Goal: Task Accomplishment & Management: Use online tool/utility

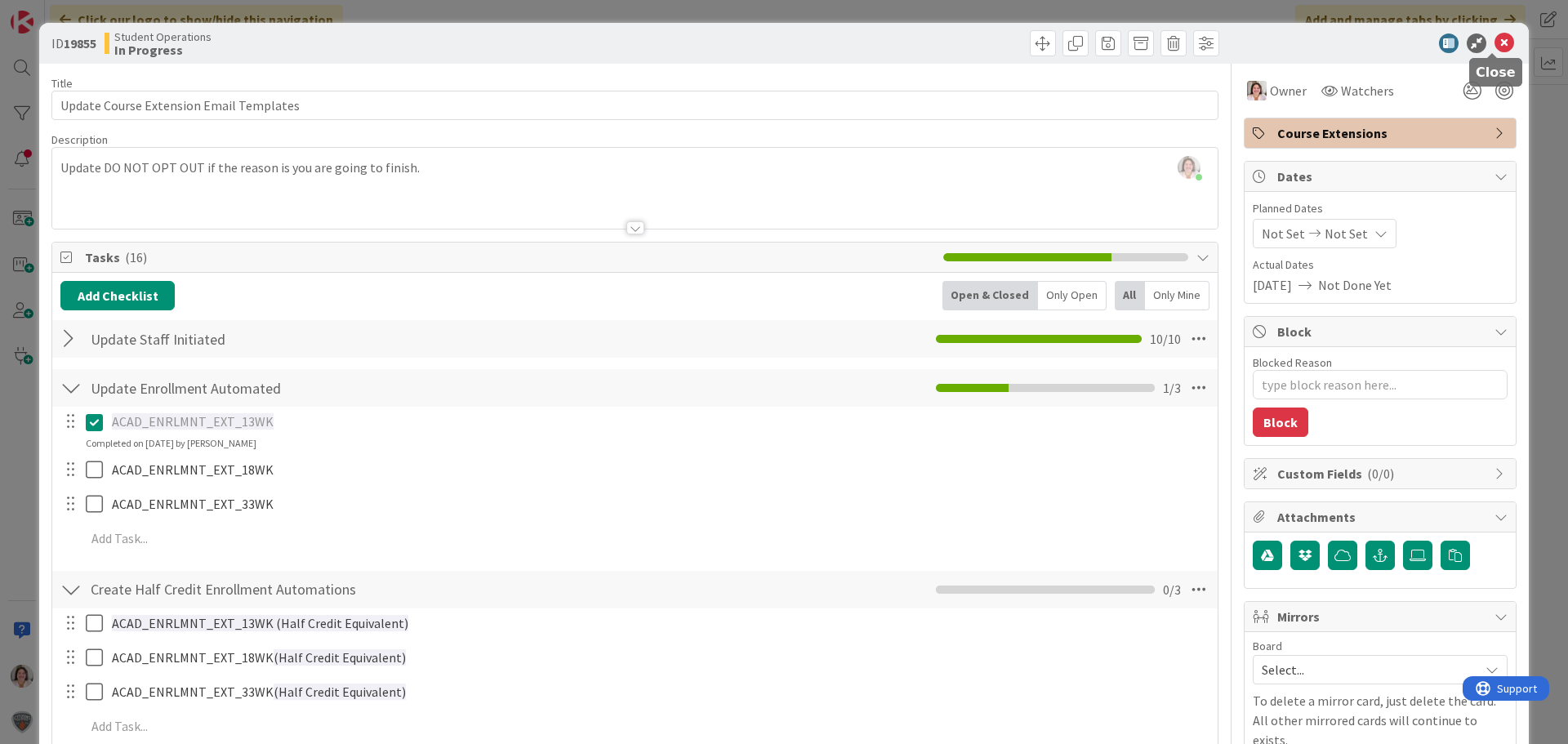
click at [1495, 43] on icon at bounding box center [1504, 43] width 20 height 20
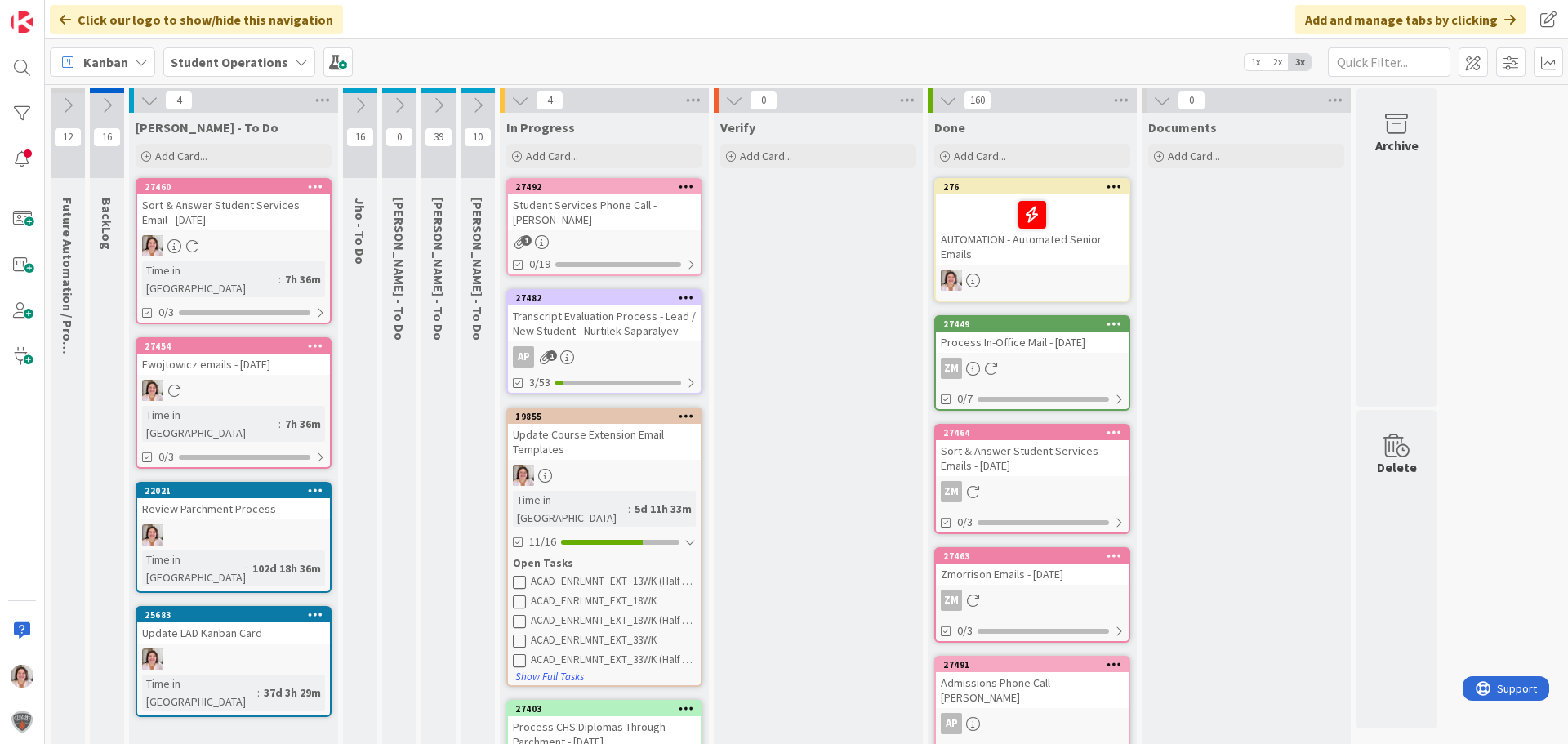
click at [616, 445] on link "19855 Update Course Extension Email Templates Time in Column : 5d 11h 33m 11/16…" at bounding box center [604, 548] width 196 height 280
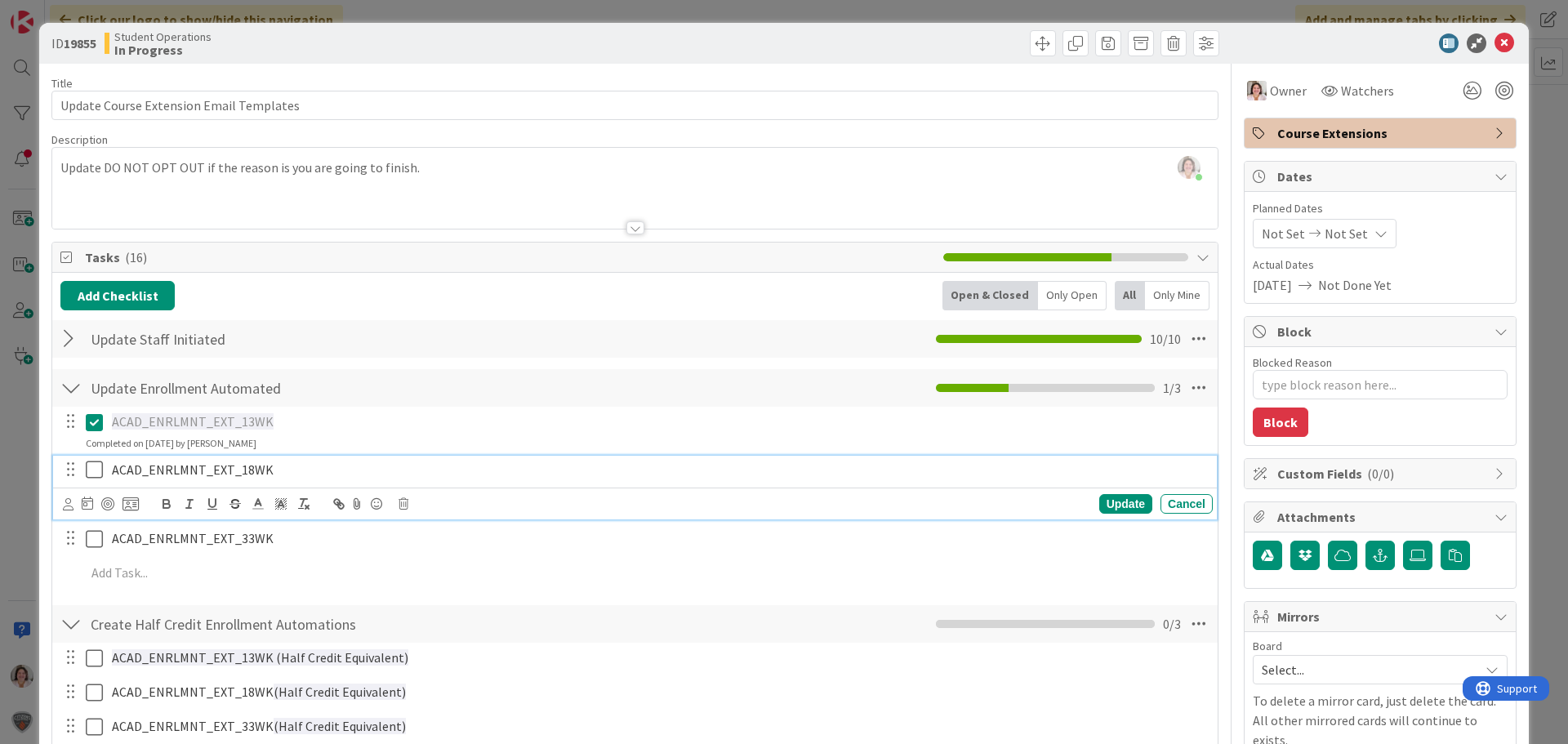
click at [98, 470] on icon at bounding box center [98, 469] width 25 height 20
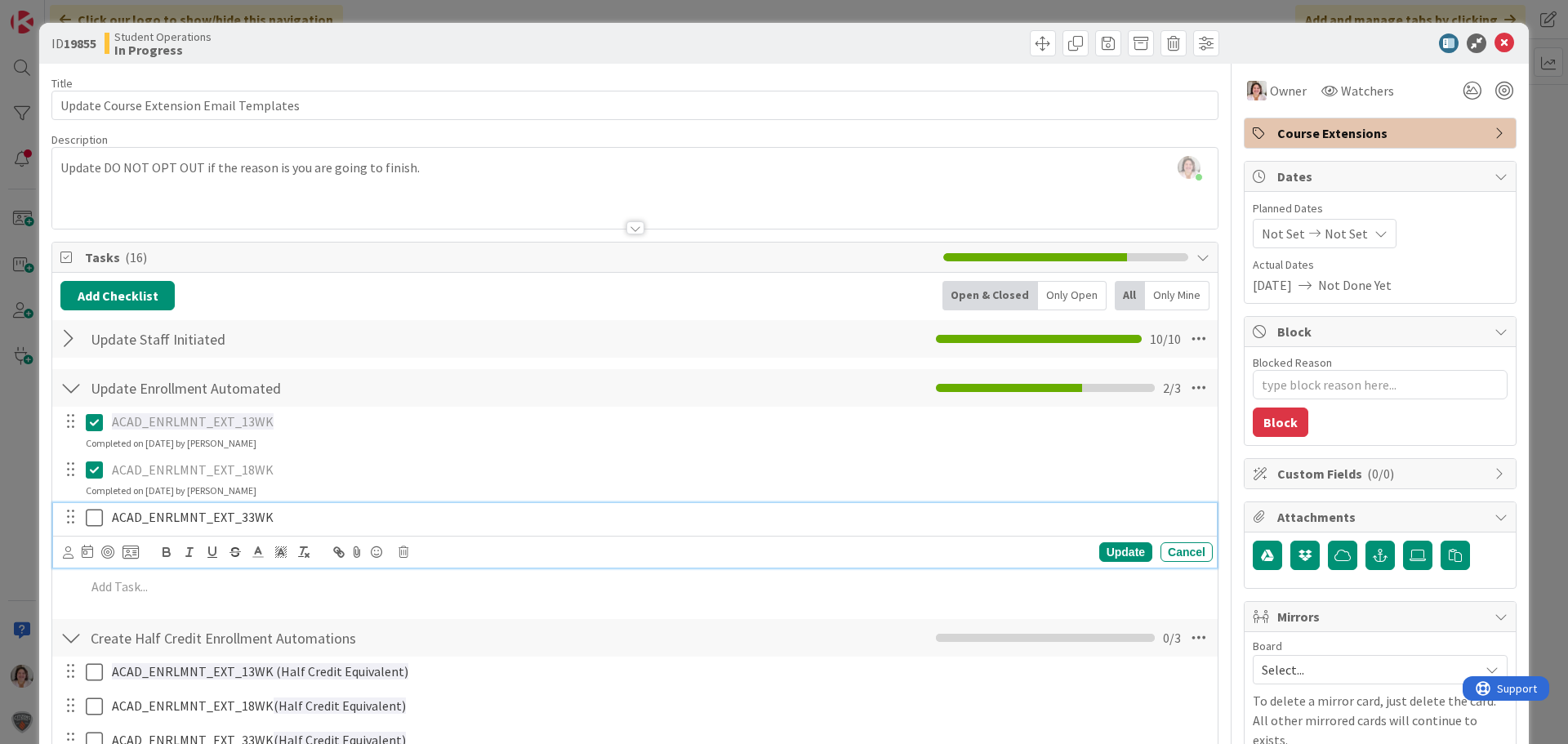
click at [91, 517] on icon at bounding box center [98, 518] width 25 height 20
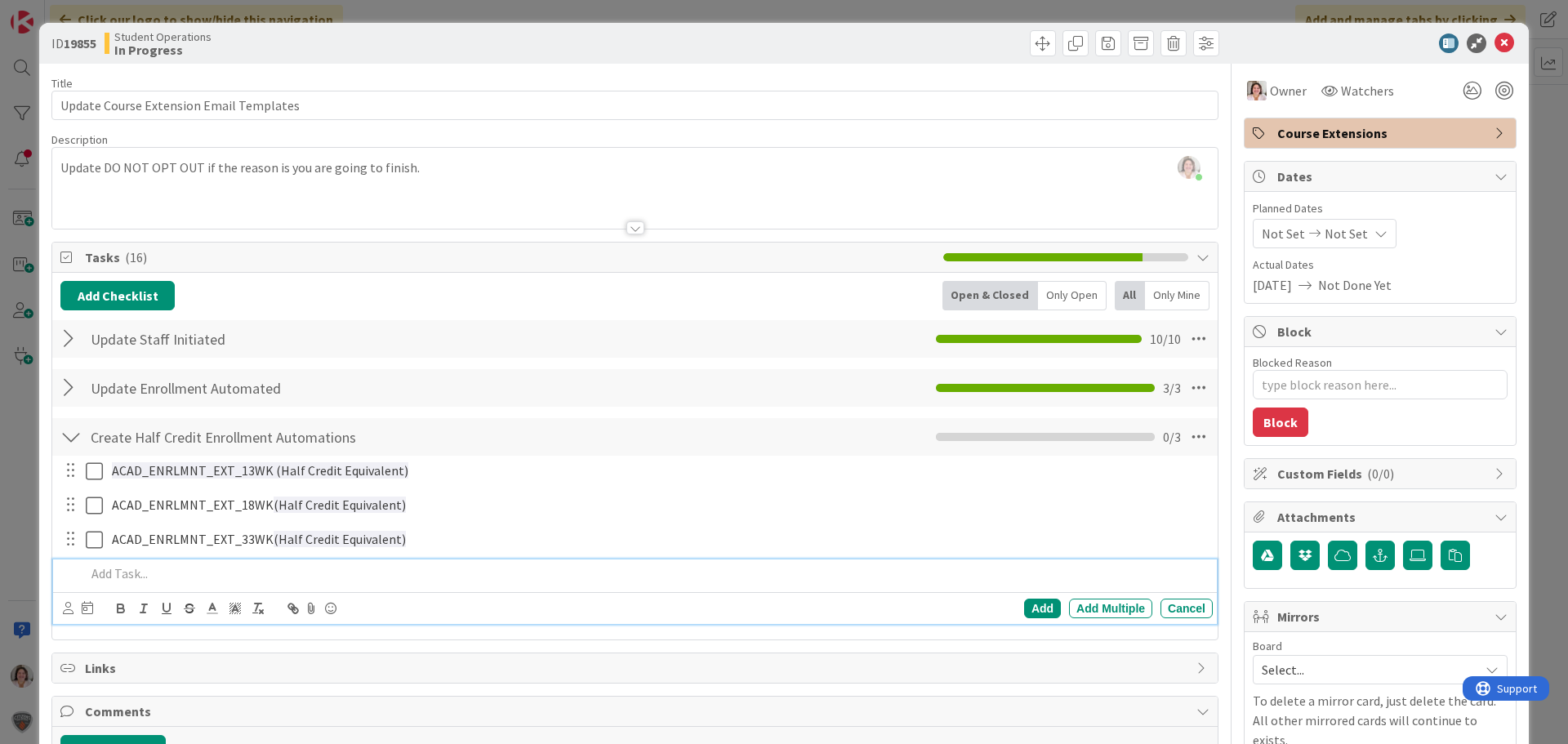
click at [119, 575] on p at bounding box center [646, 573] width 1121 height 19
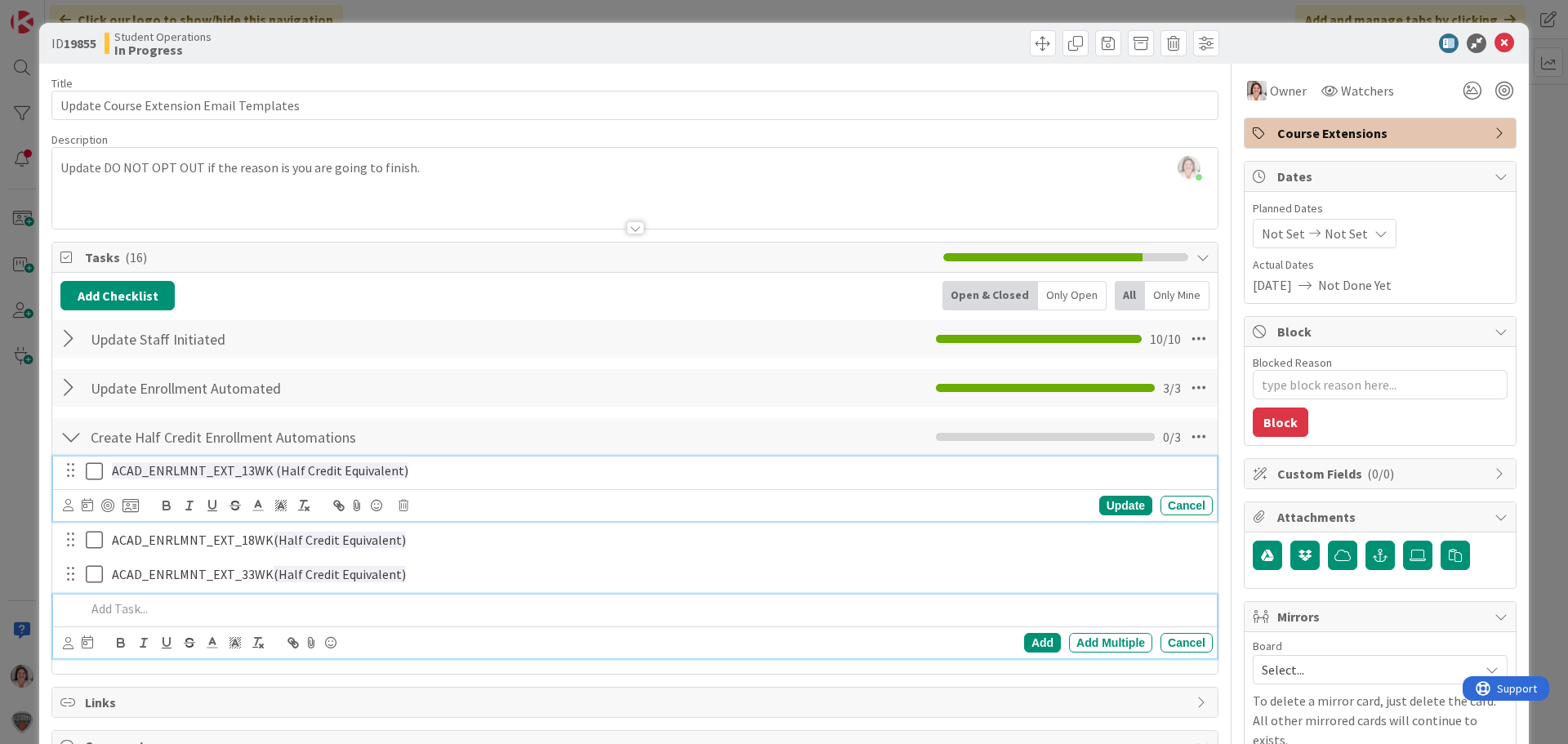
click at [97, 473] on icon at bounding box center [98, 471] width 25 height 20
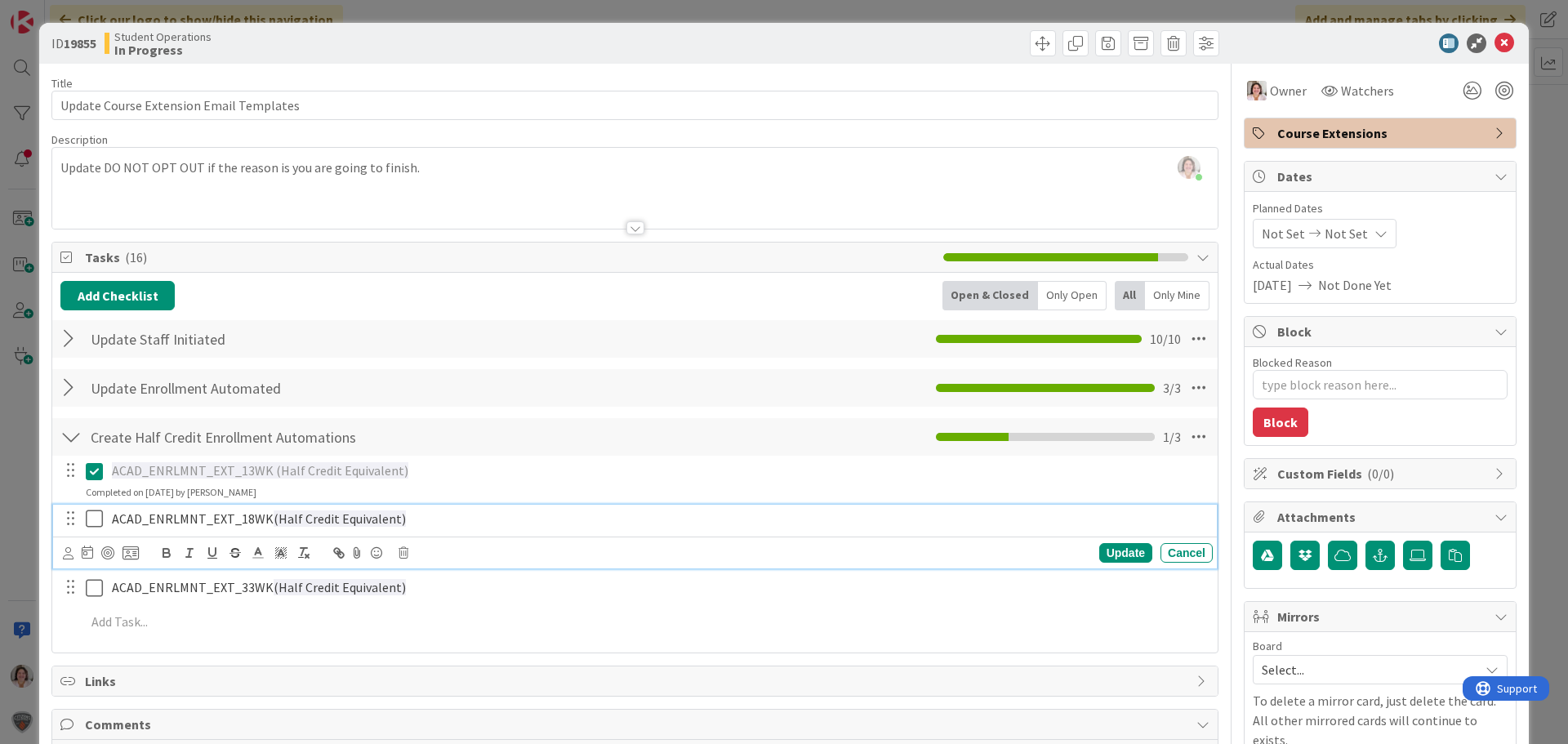
click at [96, 513] on icon at bounding box center [98, 518] width 25 height 20
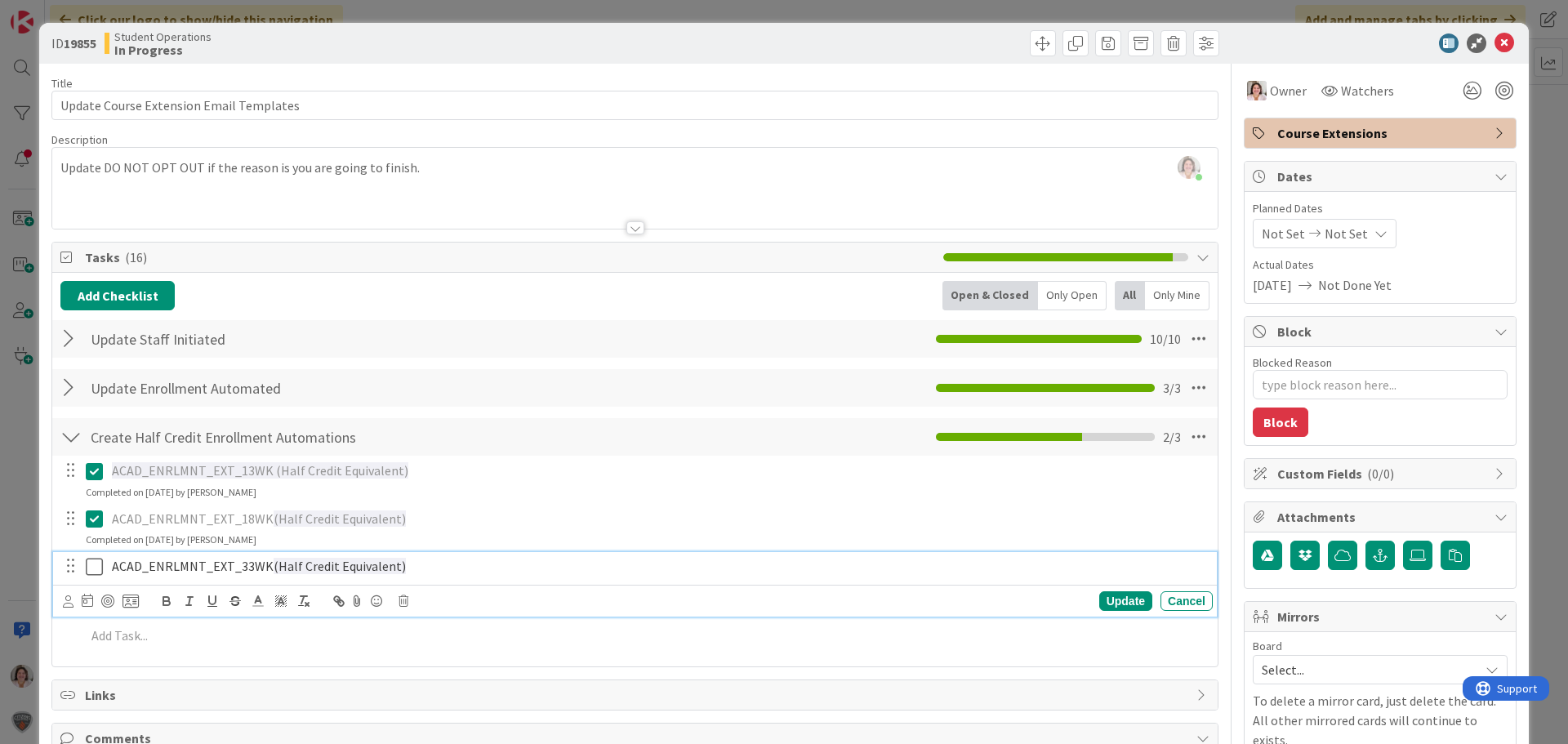
click at [96, 563] on icon at bounding box center [98, 567] width 25 height 20
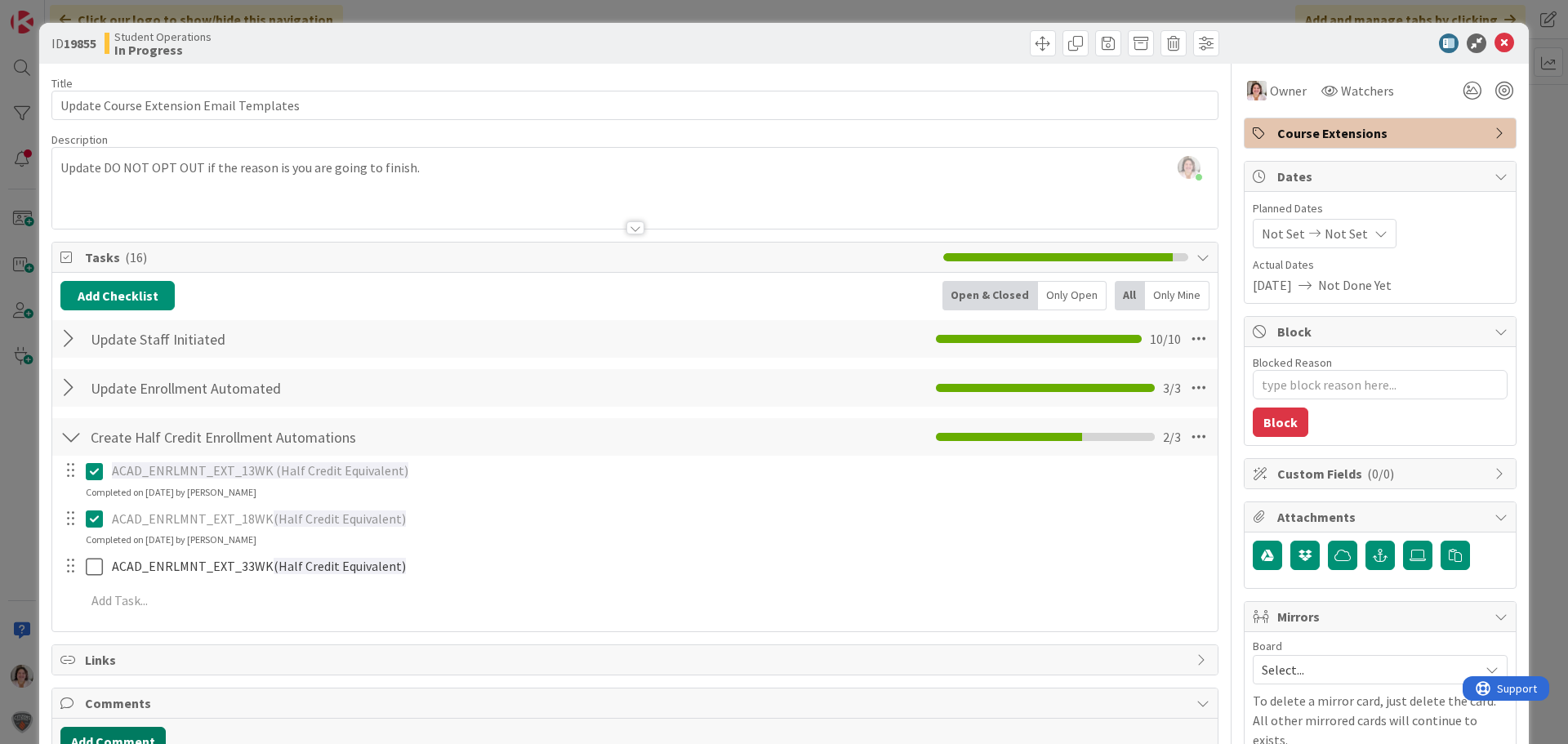
type textarea "x"
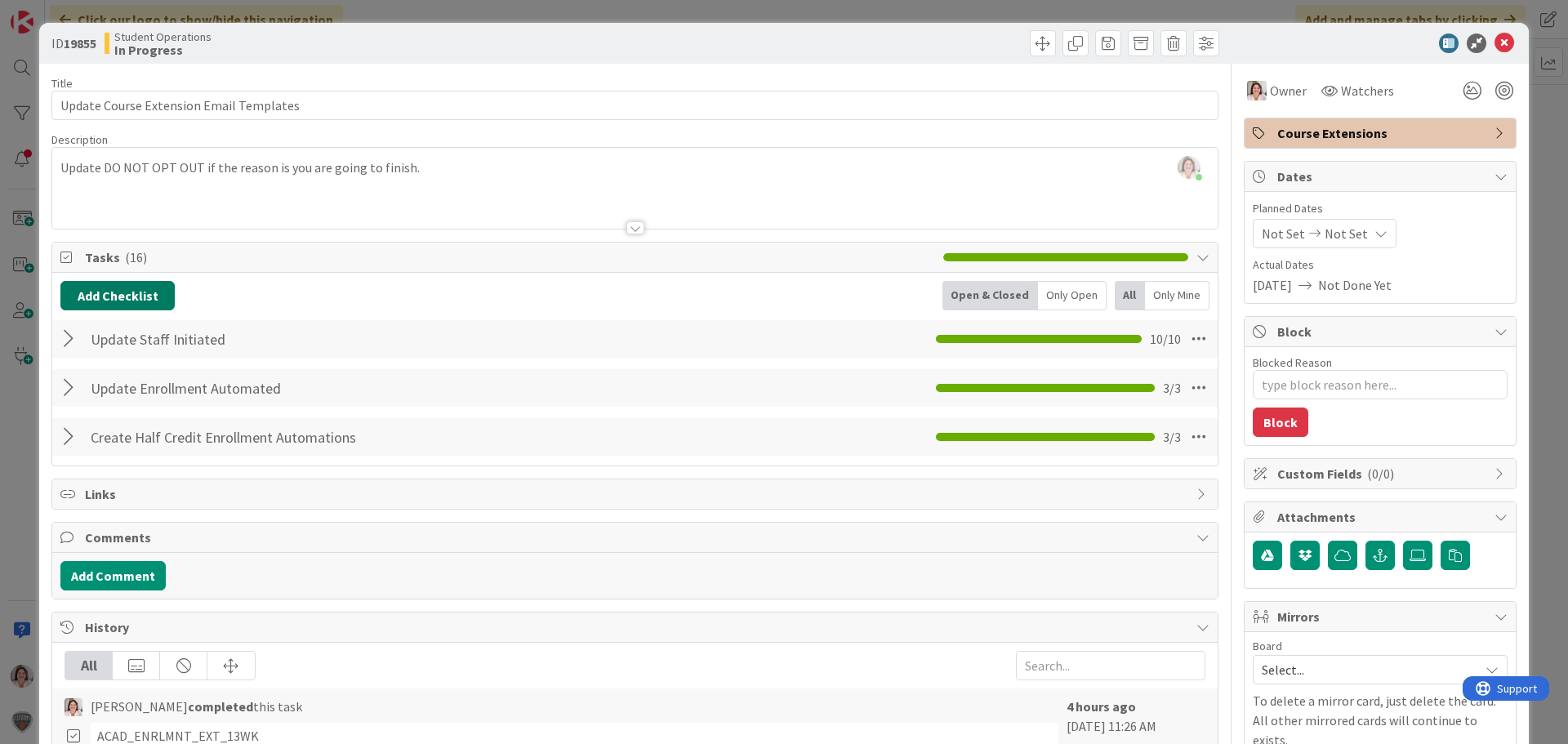
click at [142, 302] on button "Add Checklist" at bounding box center [118, 296] width 114 height 29
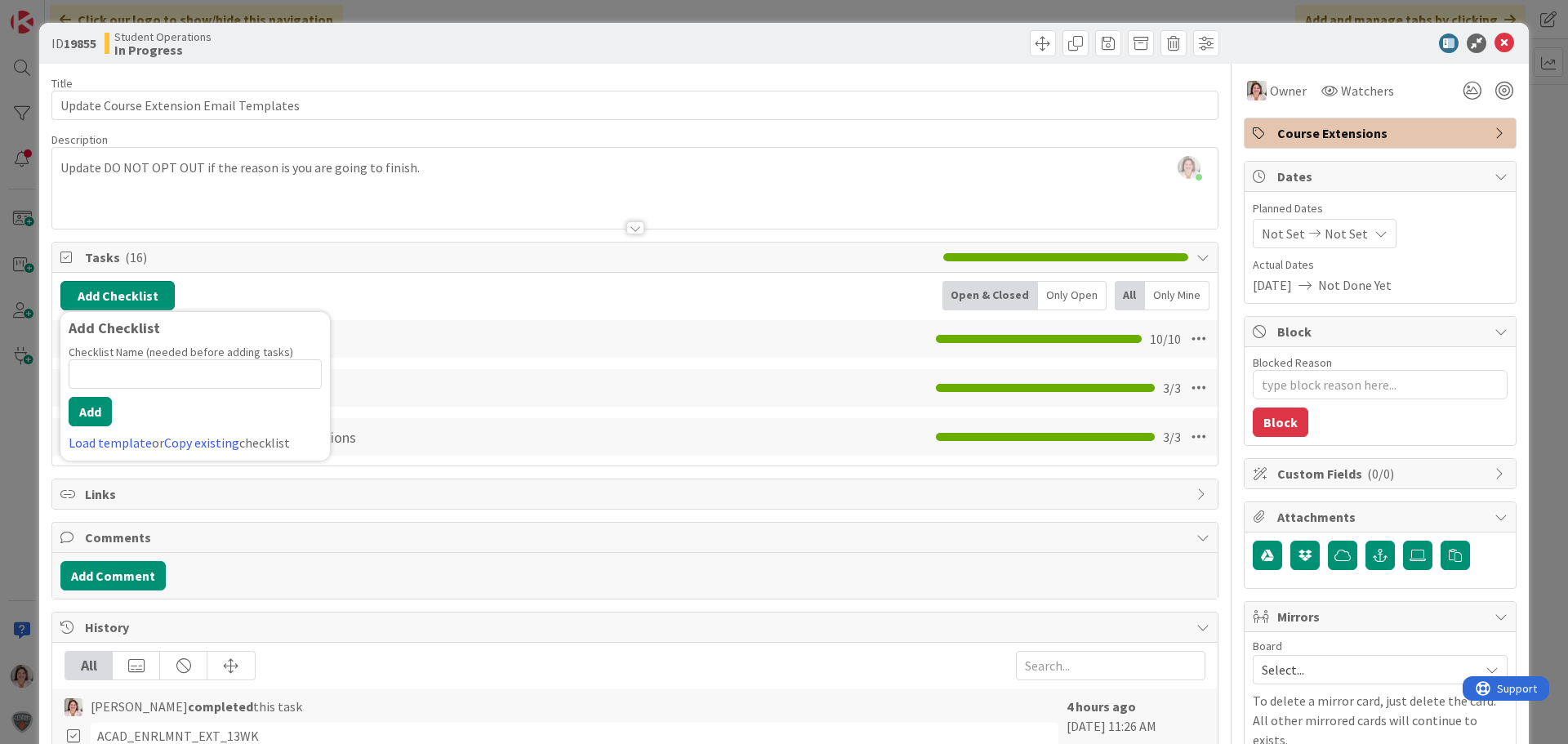
type input "A"
type input "Add Half Credit Templates to Genius / Activate"
click at [96, 414] on button "Add" at bounding box center [90, 412] width 43 height 29
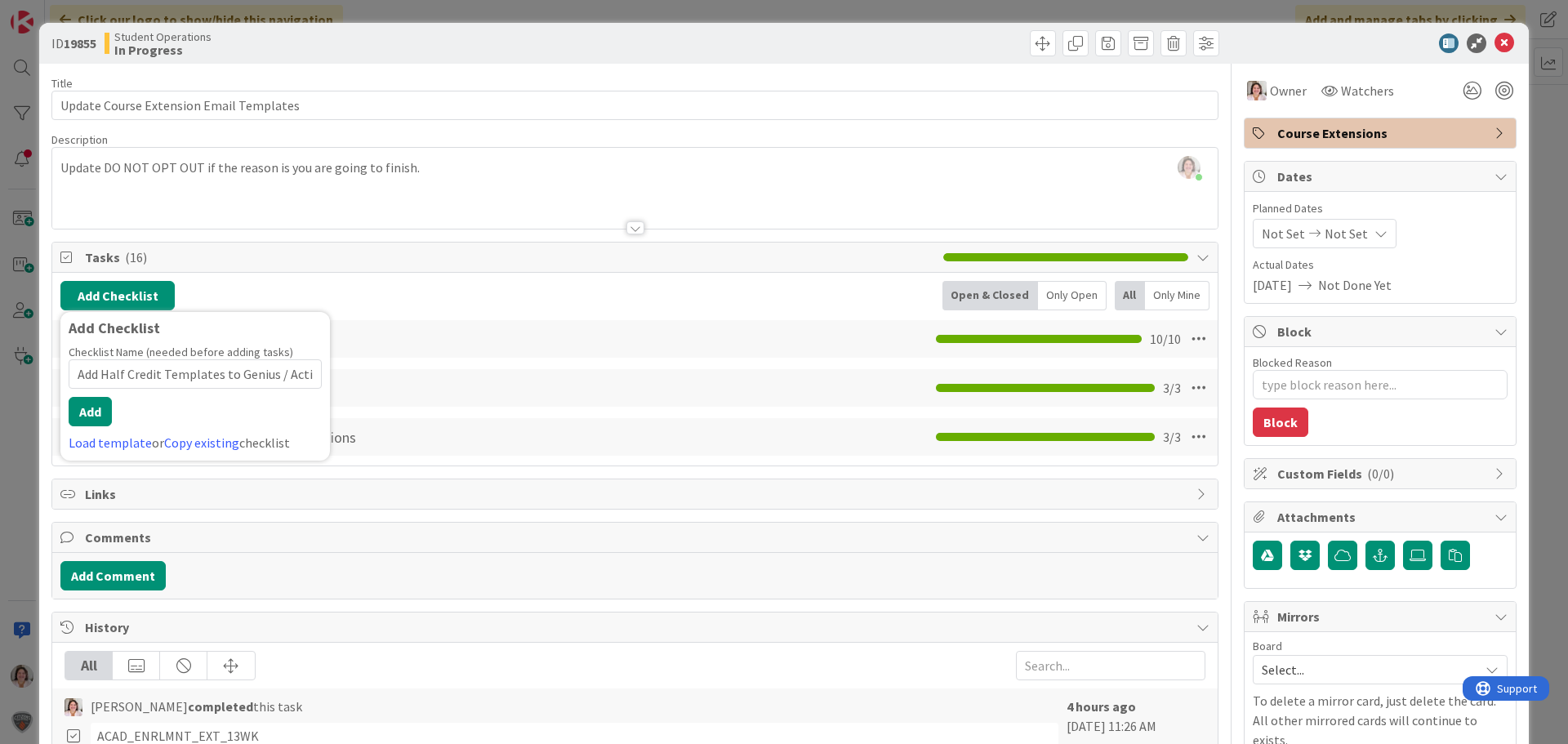
type textarea "x"
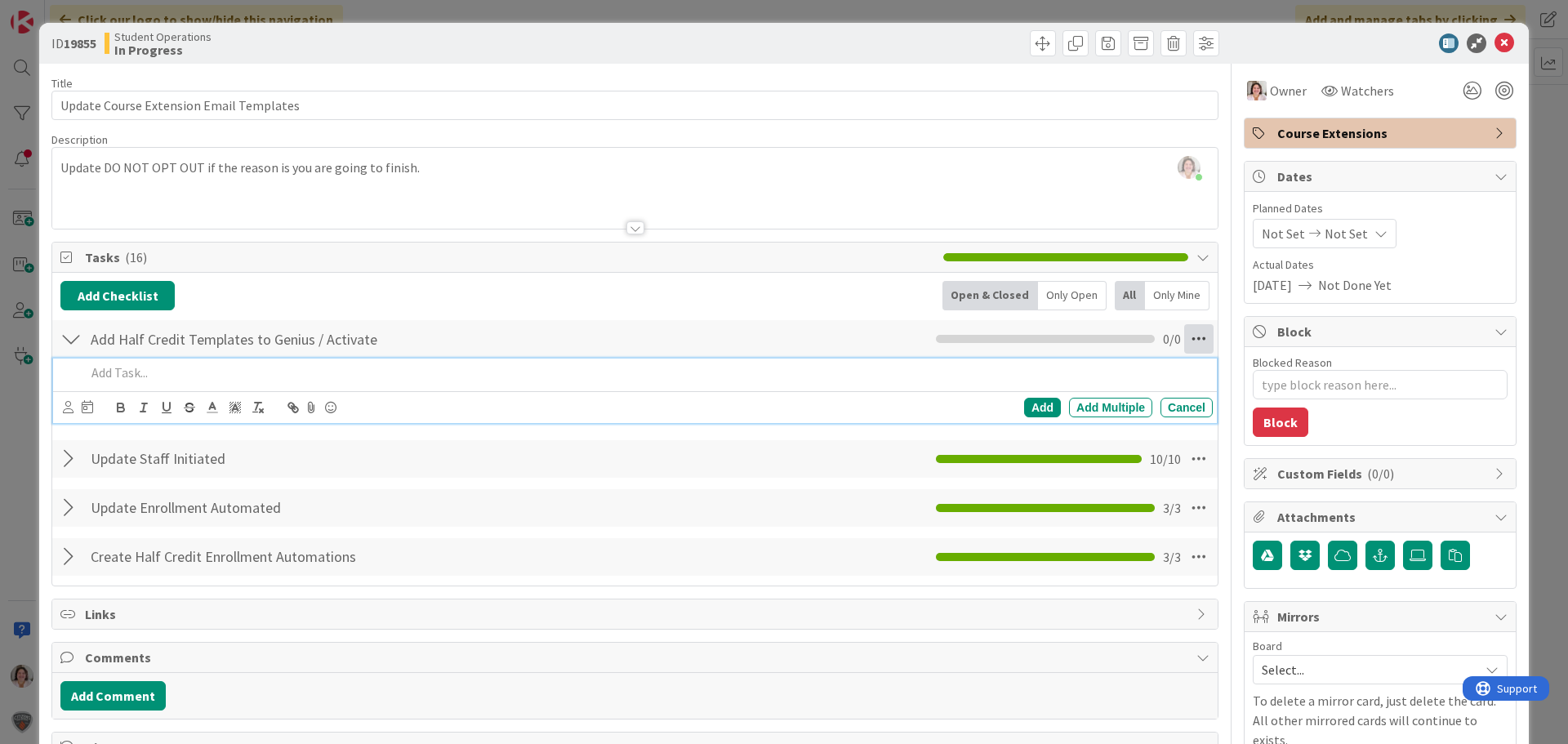
click at [1185, 334] on icon at bounding box center [1199, 339] width 29 height 29
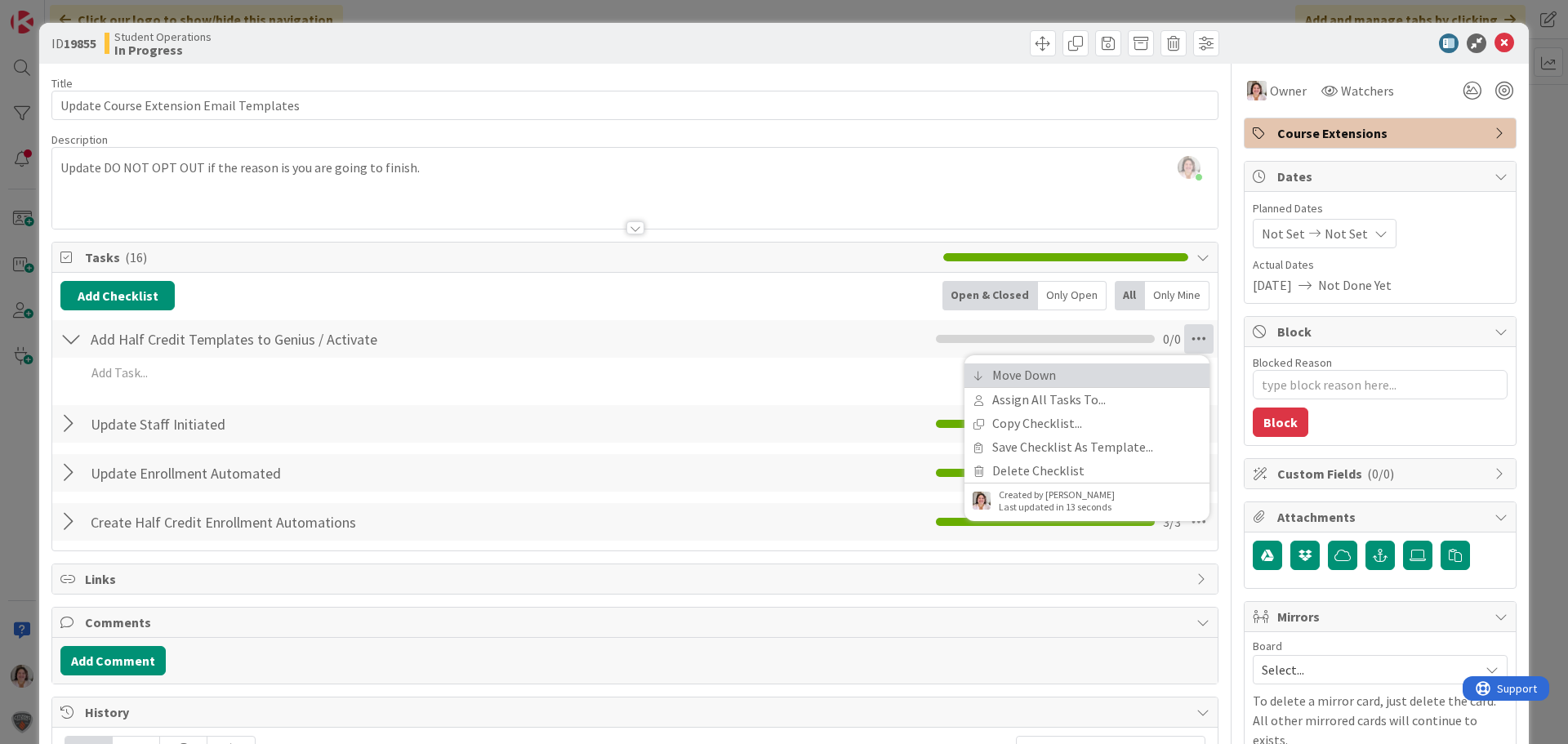
click at [1065, 370] on link "Move Down" at bounding box center [1087, 375] width 245 height 24
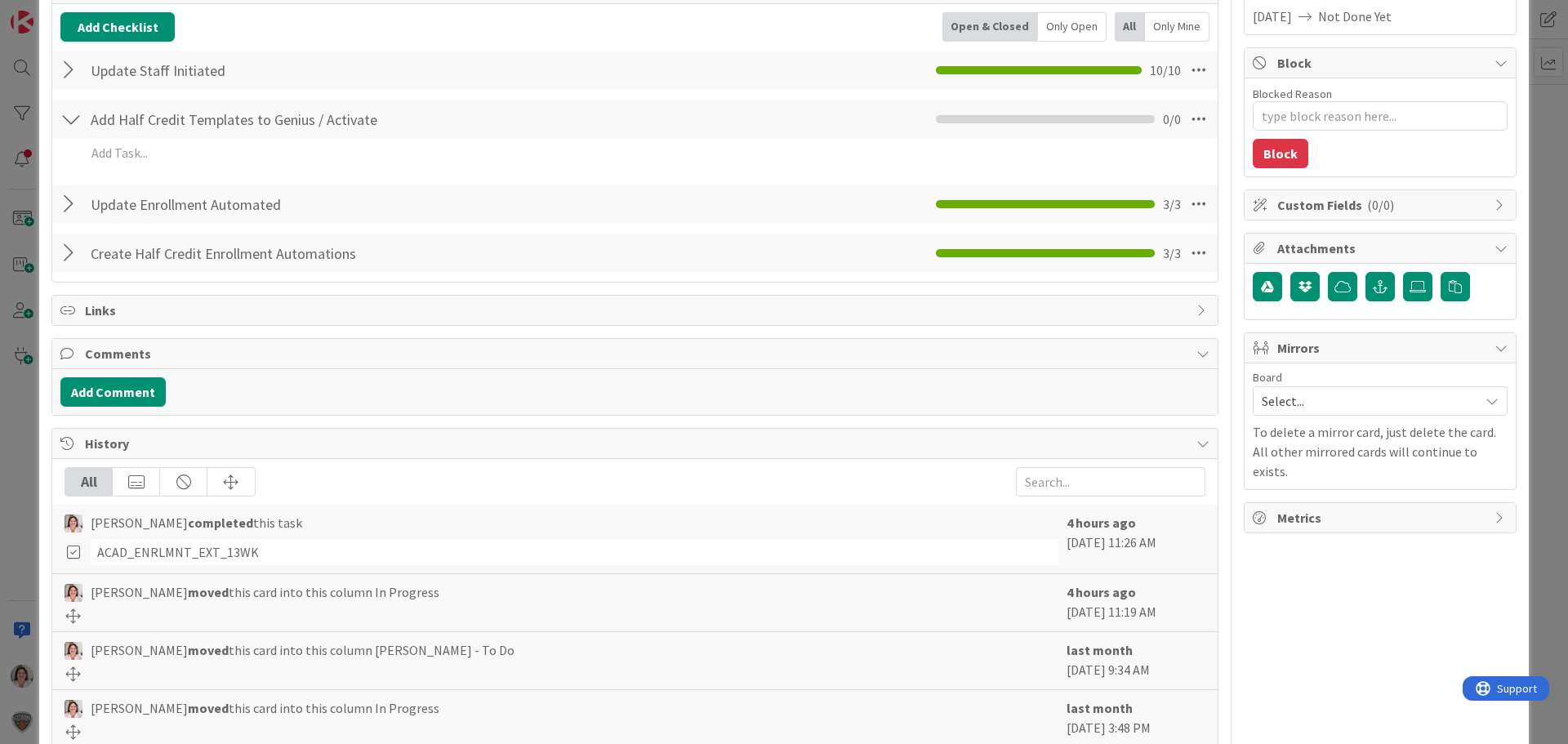
scroll to position [123, 0]
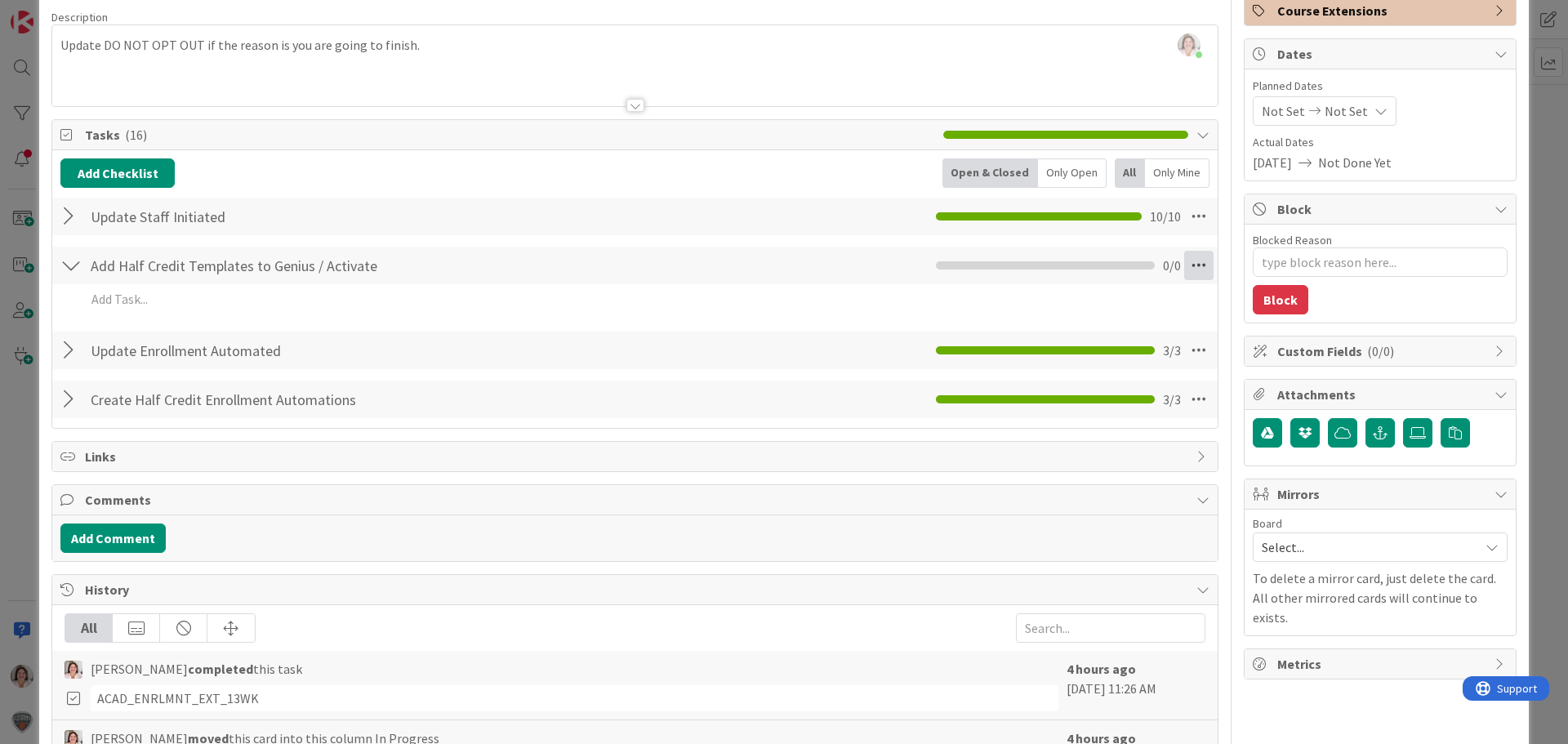
click at [1194, 265] on icon at bounding box center [1199, 266] width 29 height 29
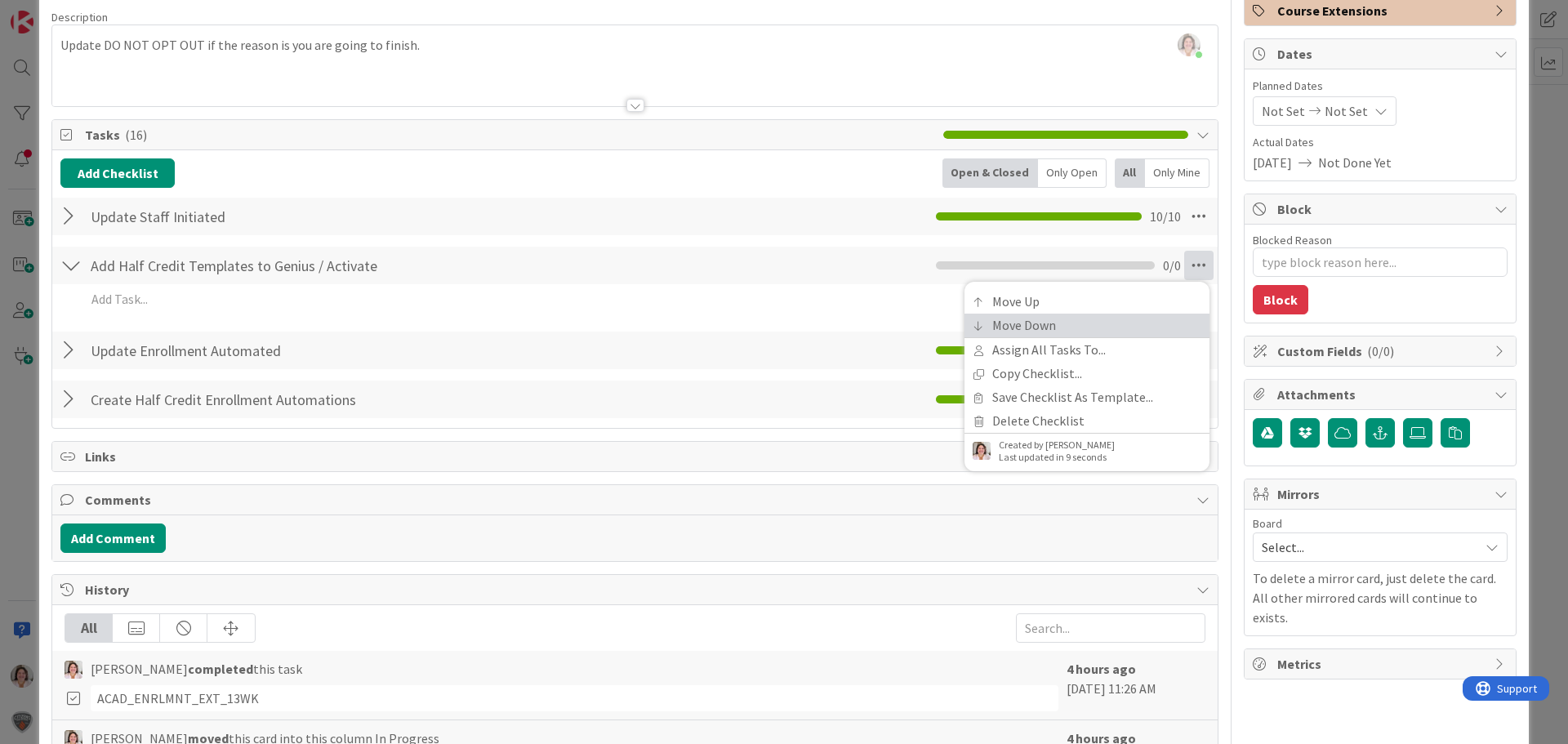
click at [1064, 322] on link "Move Down" at bounding box center [1087, 325] width 245 height 24
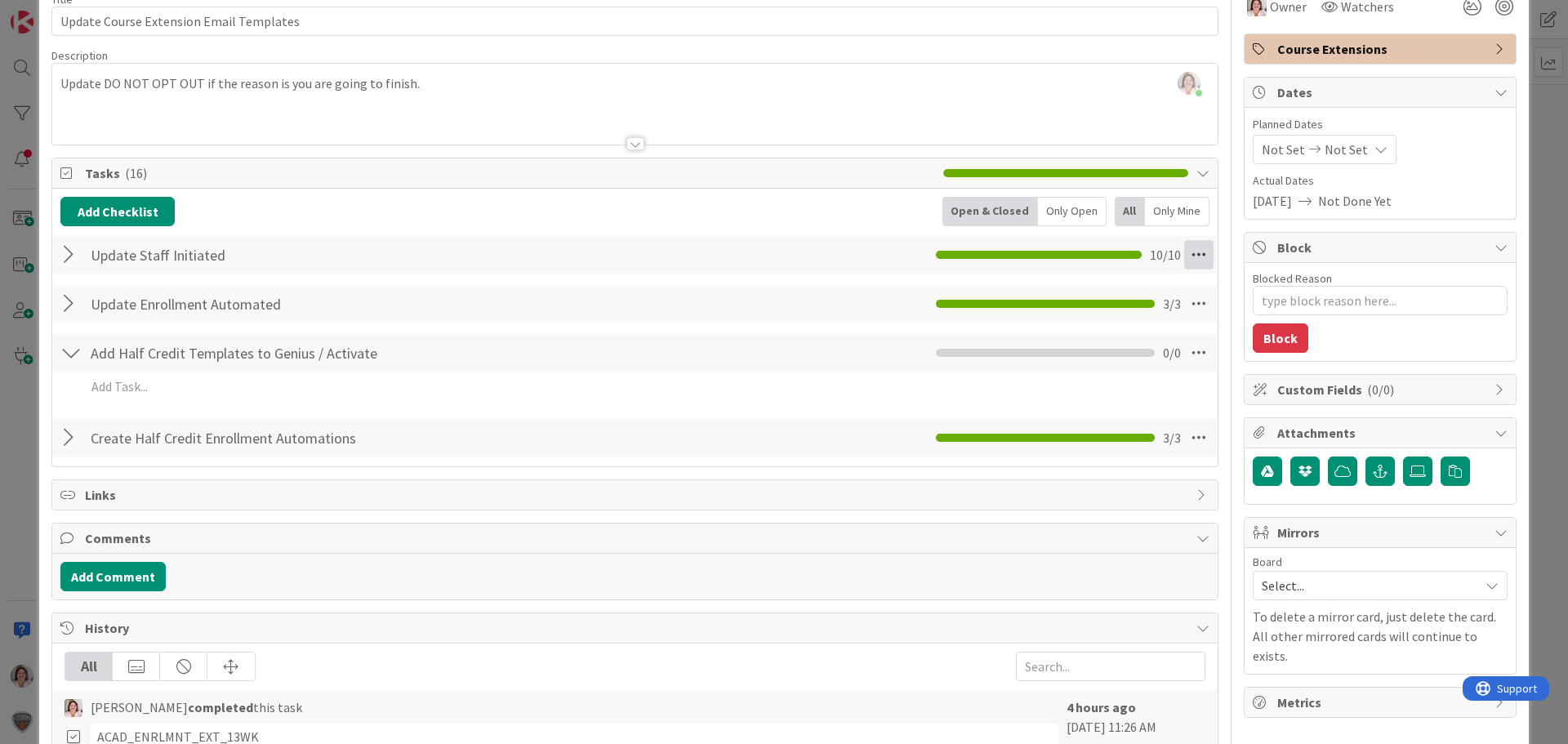
scroll to position [75, 0]
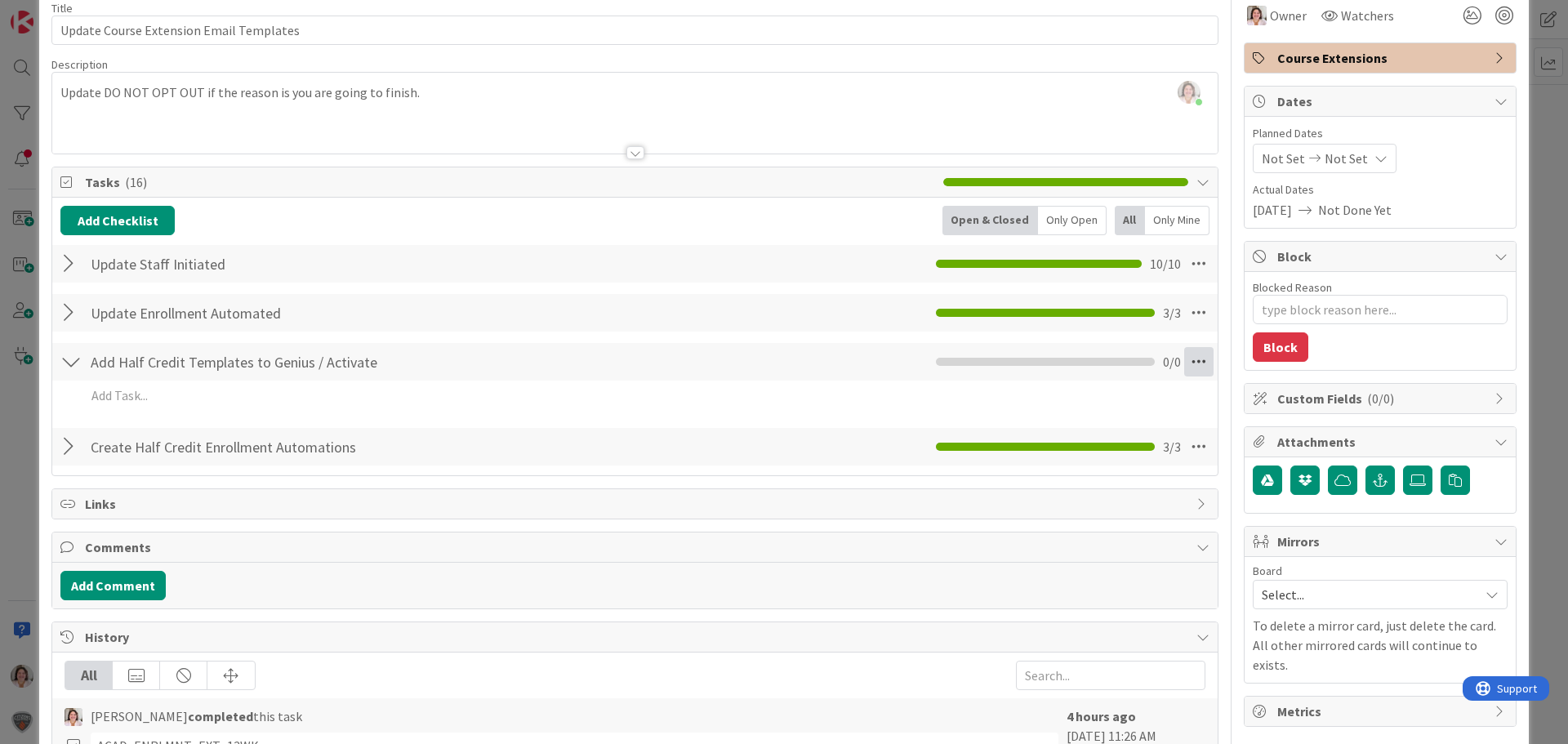
click at [1185, 363] on icon at bounding box center [1199, 362] width 29 height 29
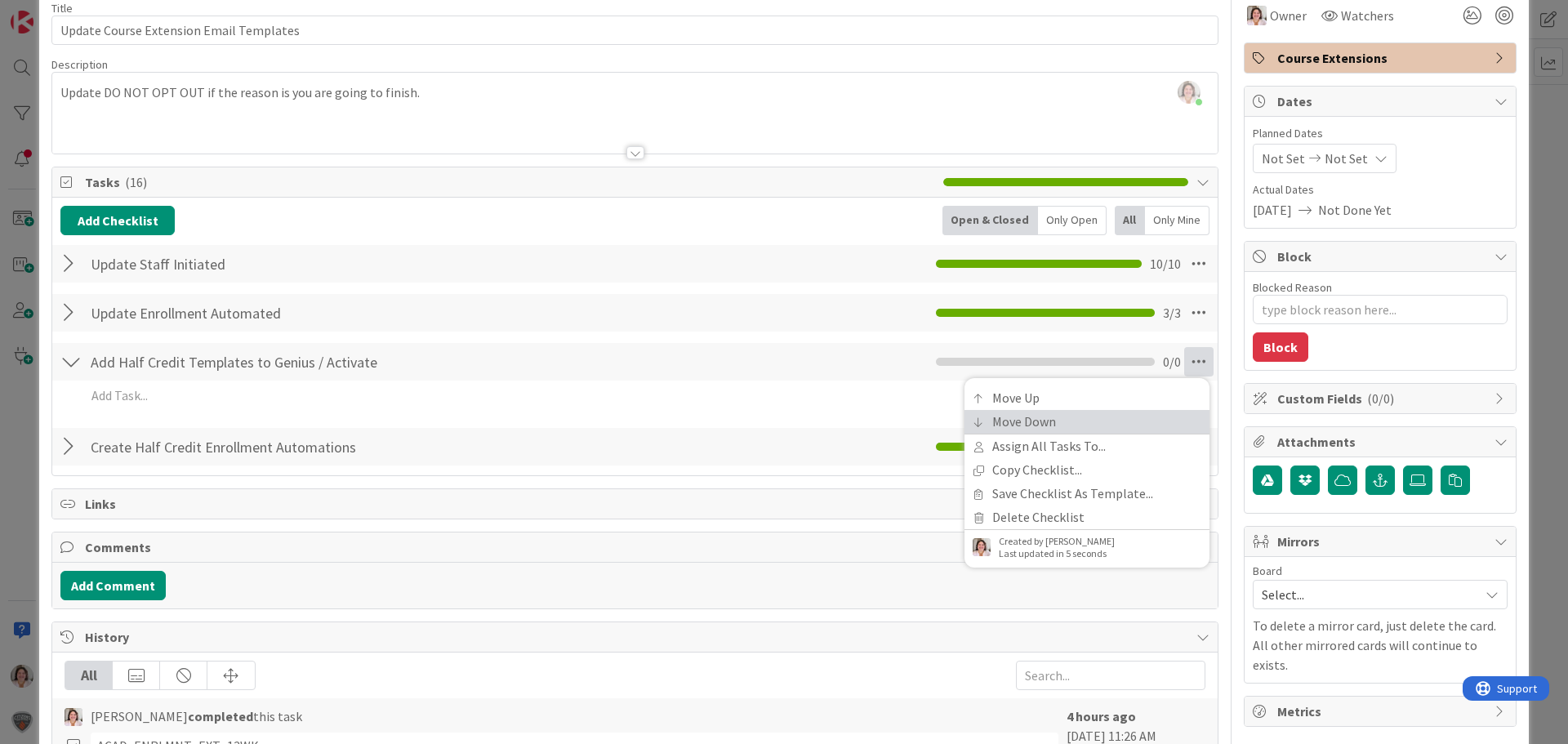
click at [1082, 424] on link "Move Down" at bounding box center [1087, 422] width 245 height 24
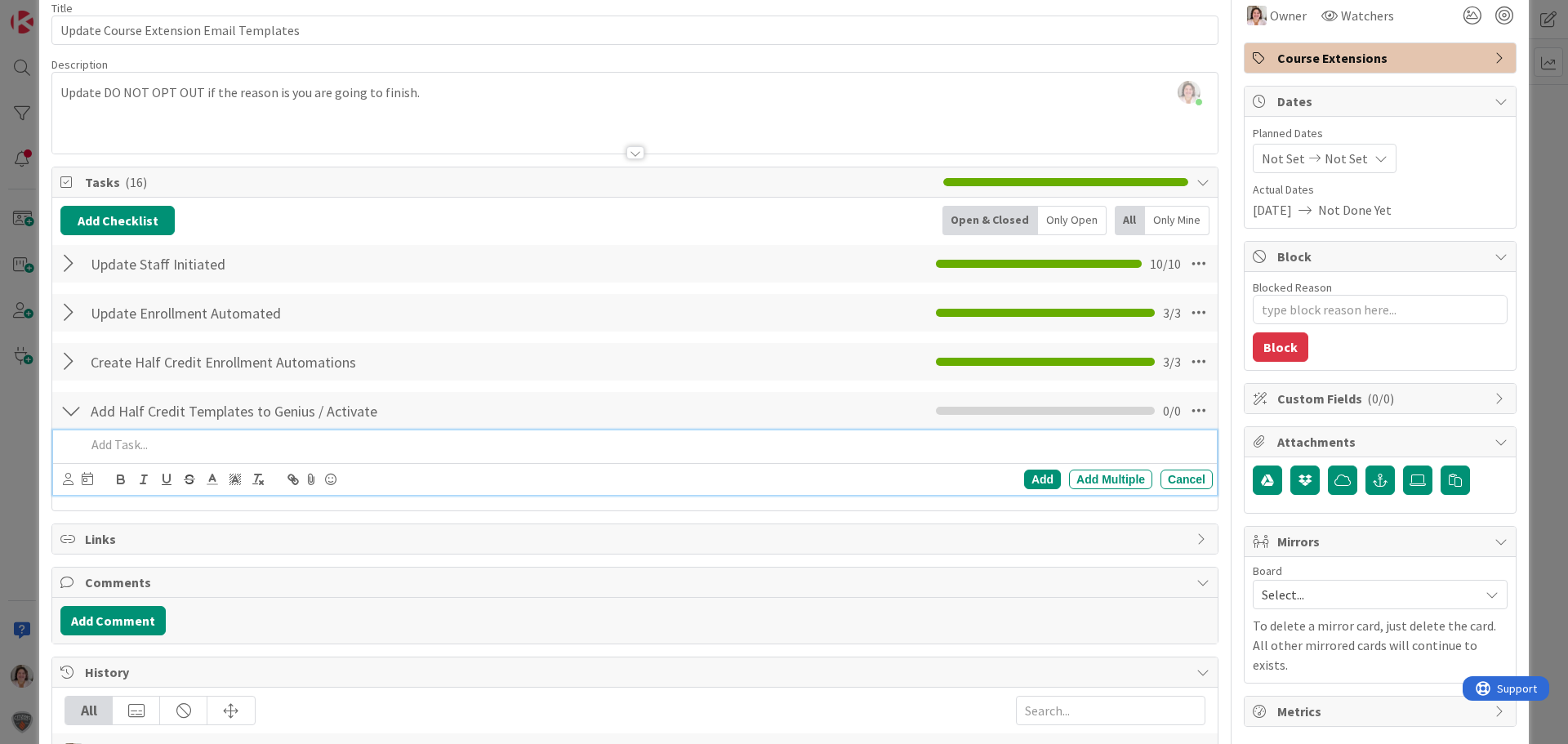
click at [164, 434] on div at bounding box center [646, 444] width 1134 height 29
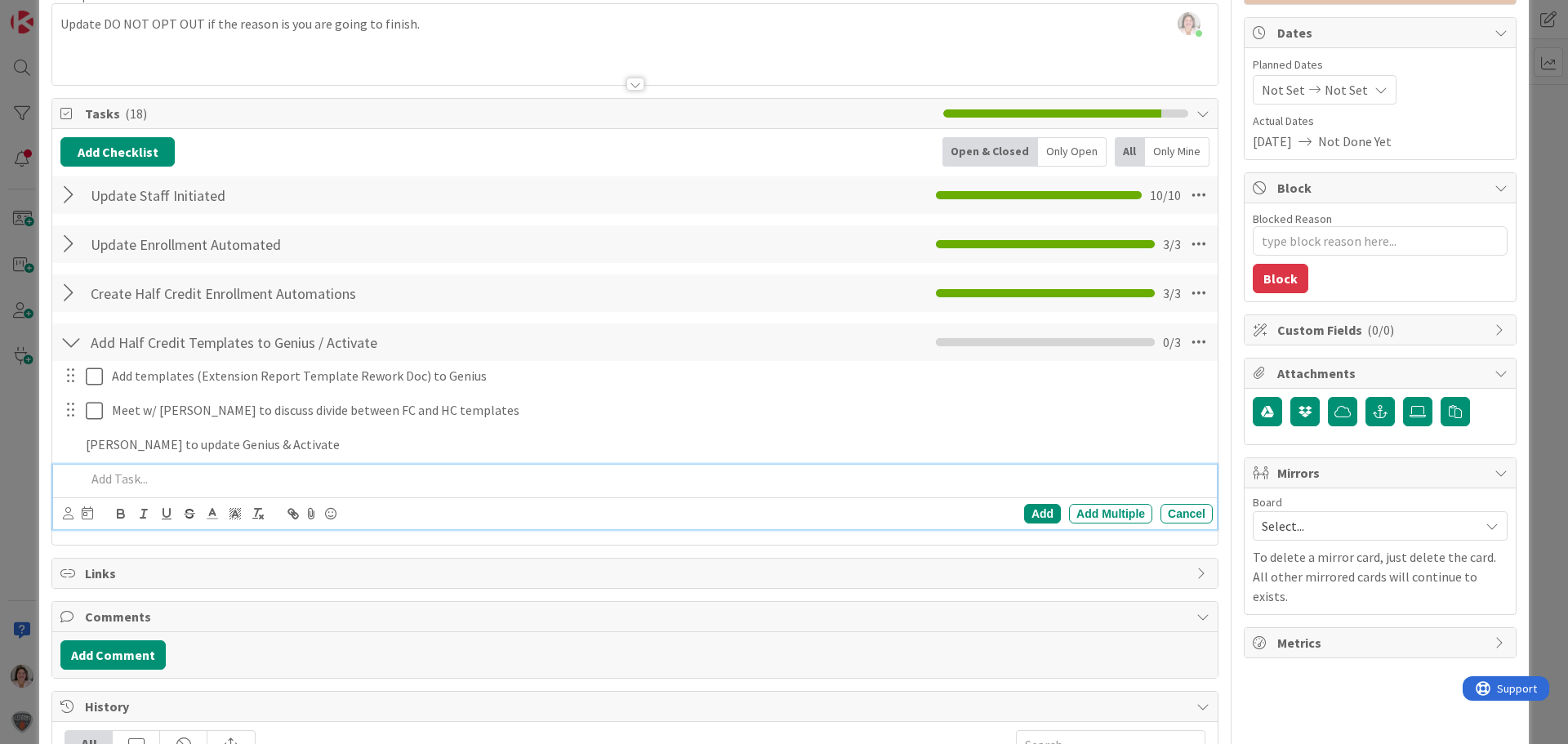
scroll to position [178, 0]
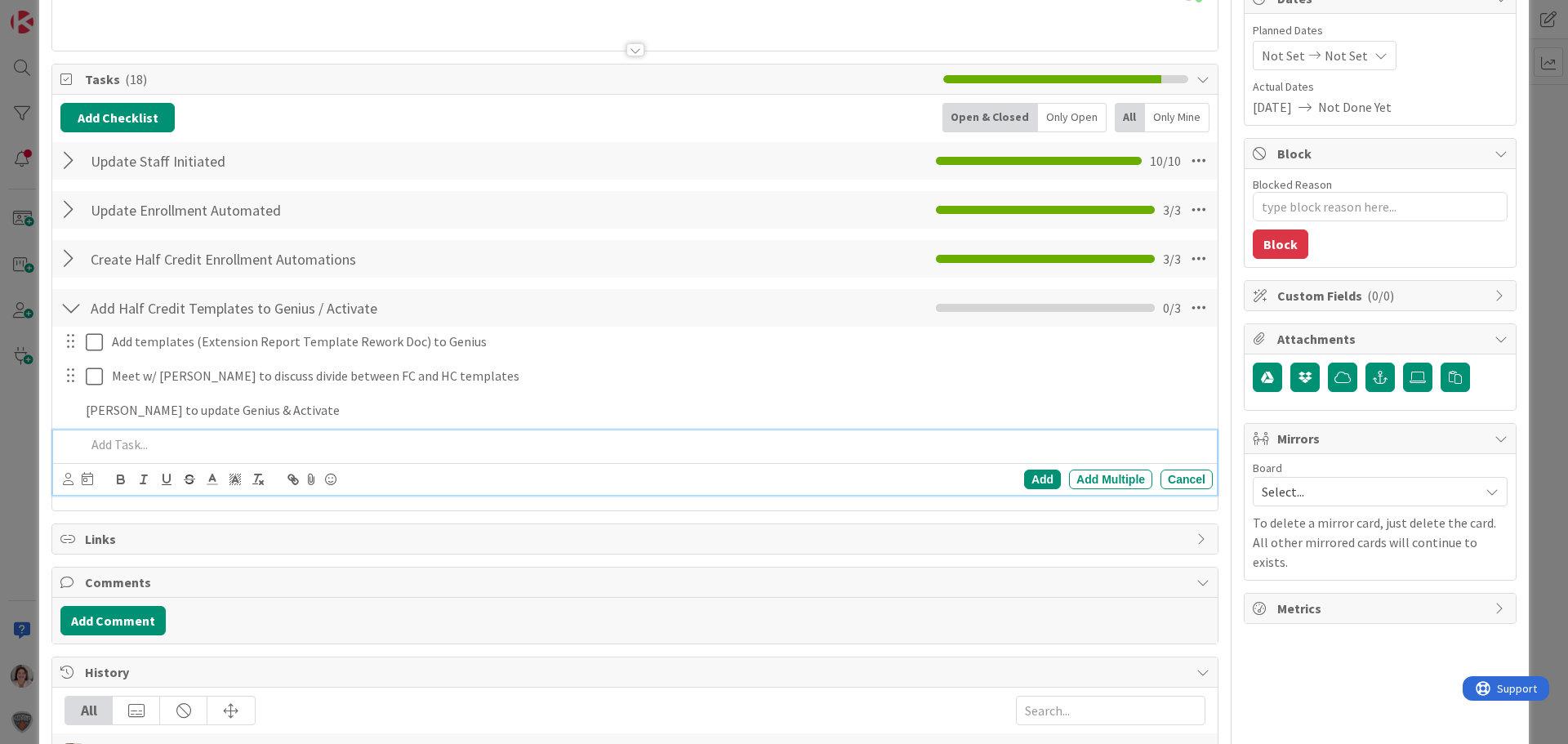
type textarea "x"
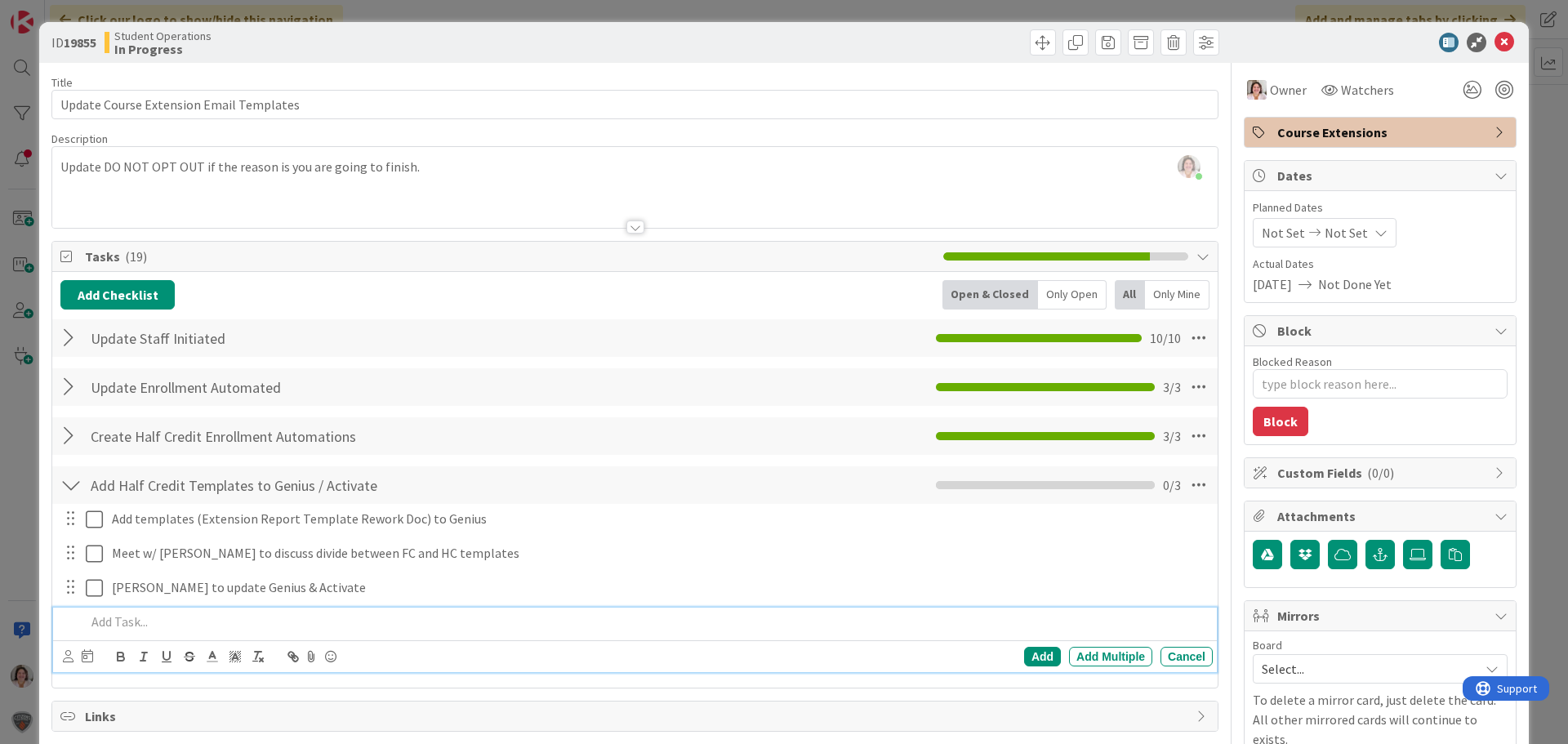
scroll to position [0, 0]
click at [1494, 38] on icon at bounding box center [1504, 43] width 20 height 20
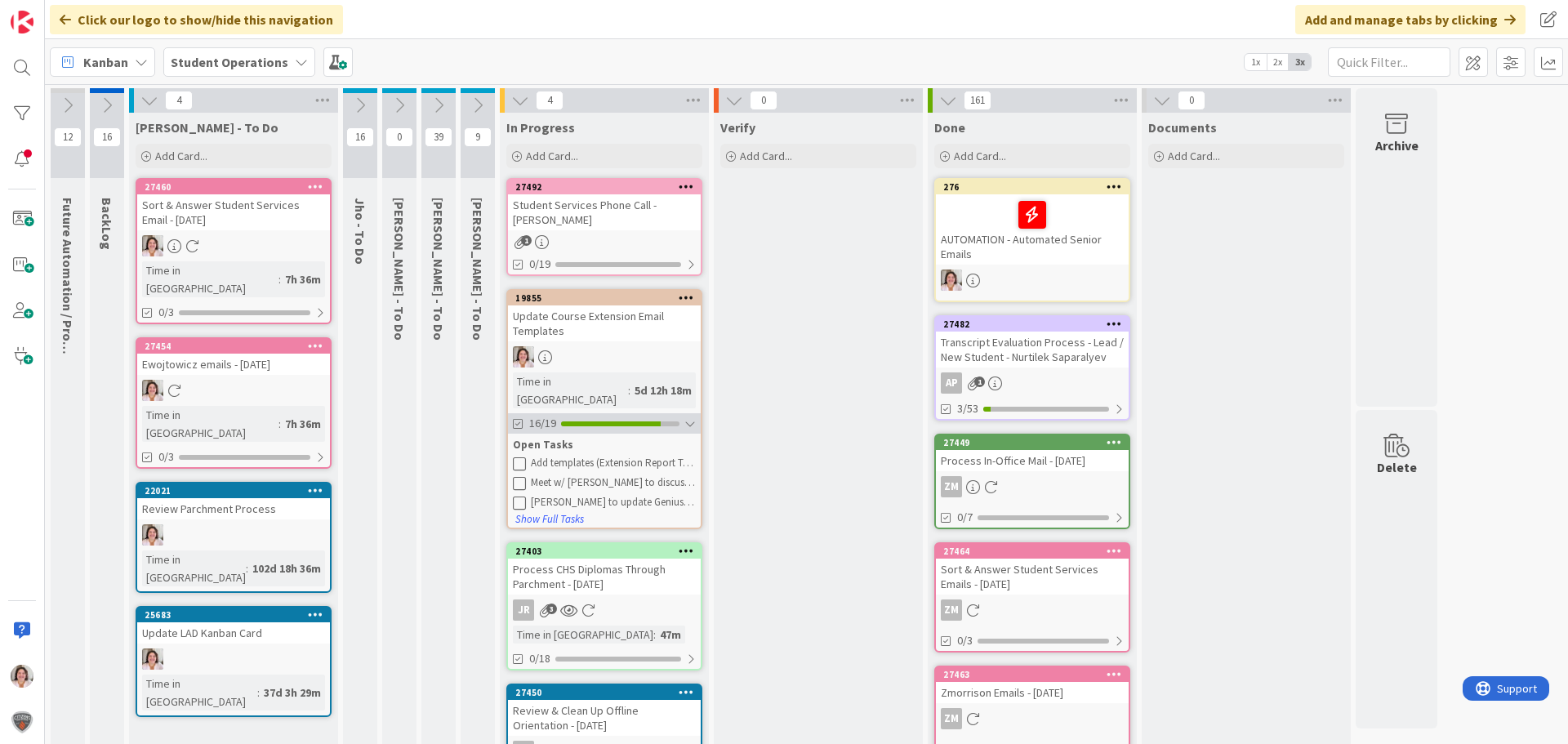
click at [696, 413] on div "16/19" at bounding box center [604, 423] width 193 height 20
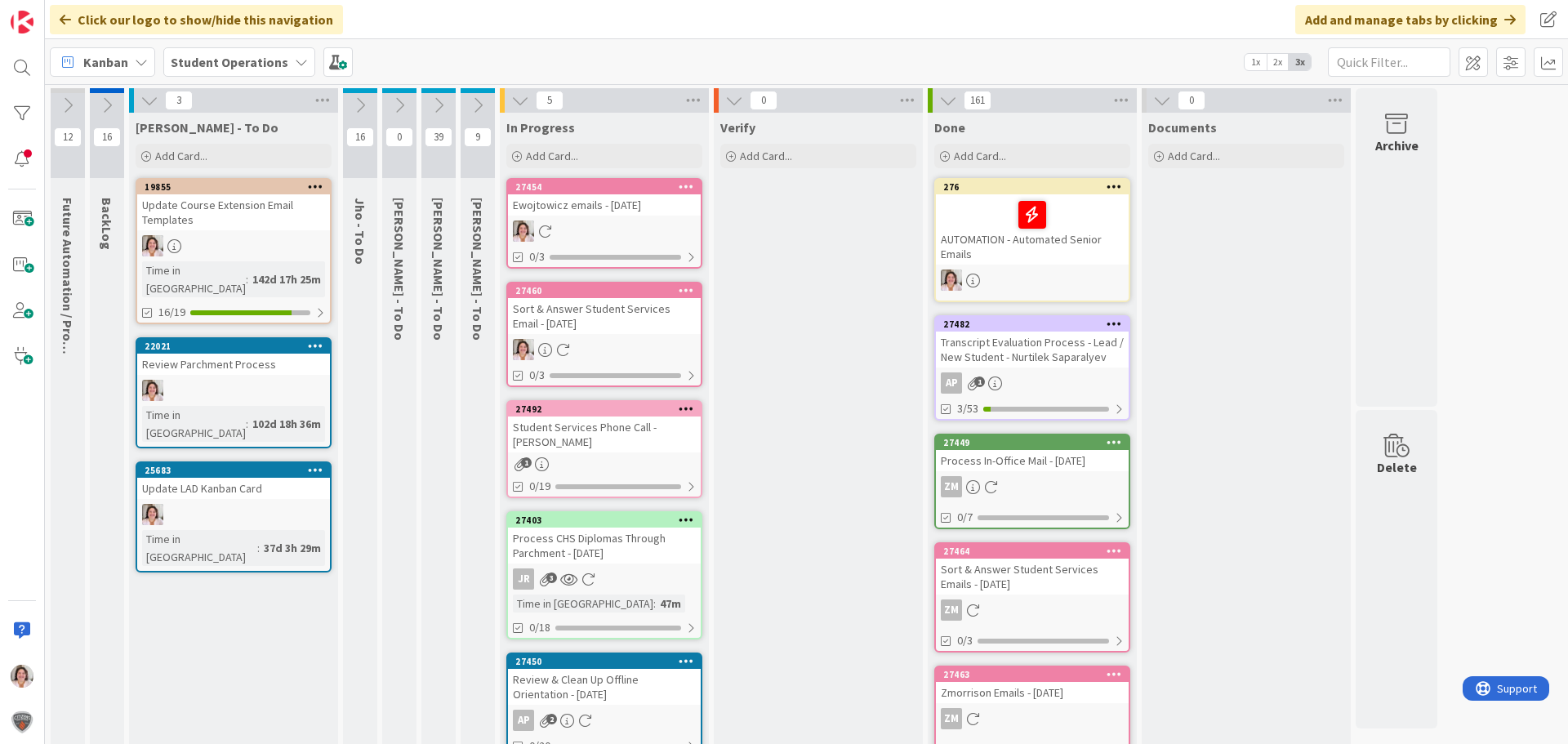
click at [366, 102] on icon at bounding box center [361, 105] width 18 height 18
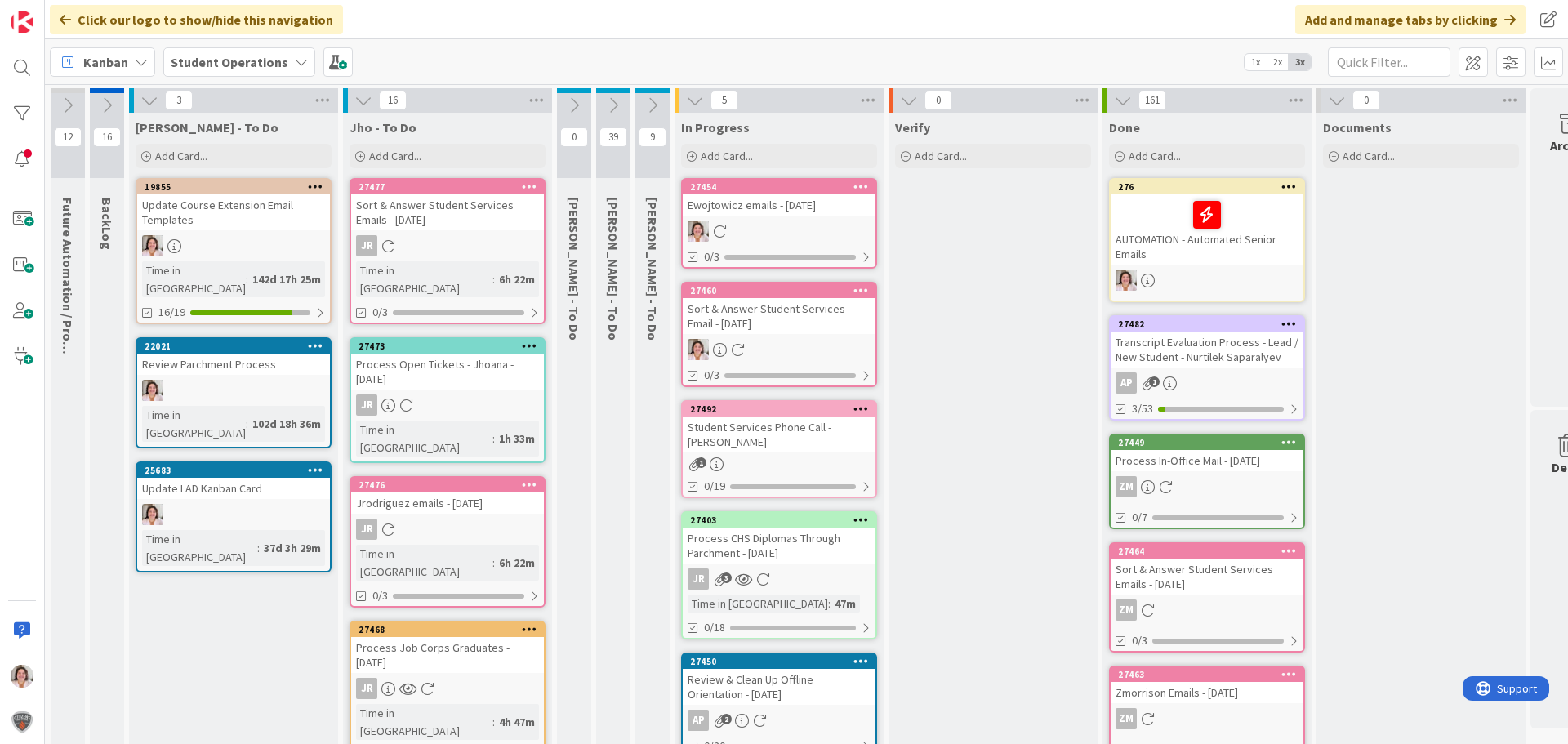
click at [366, 102] on icon at bounding box center [364, 101] width 18 height 18
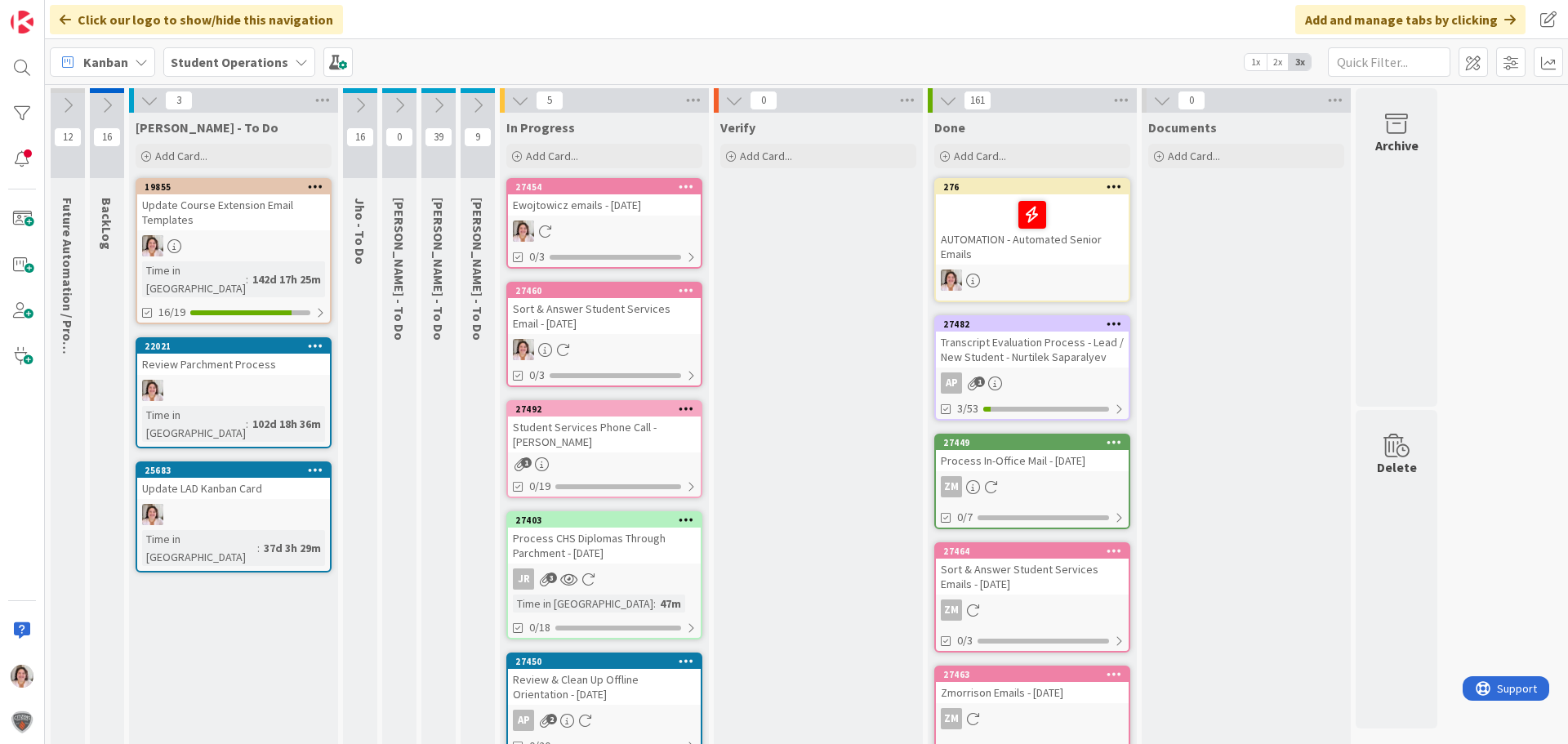
click at [109, 112] on icon at bounding box center [107, 105] width 18 height 18
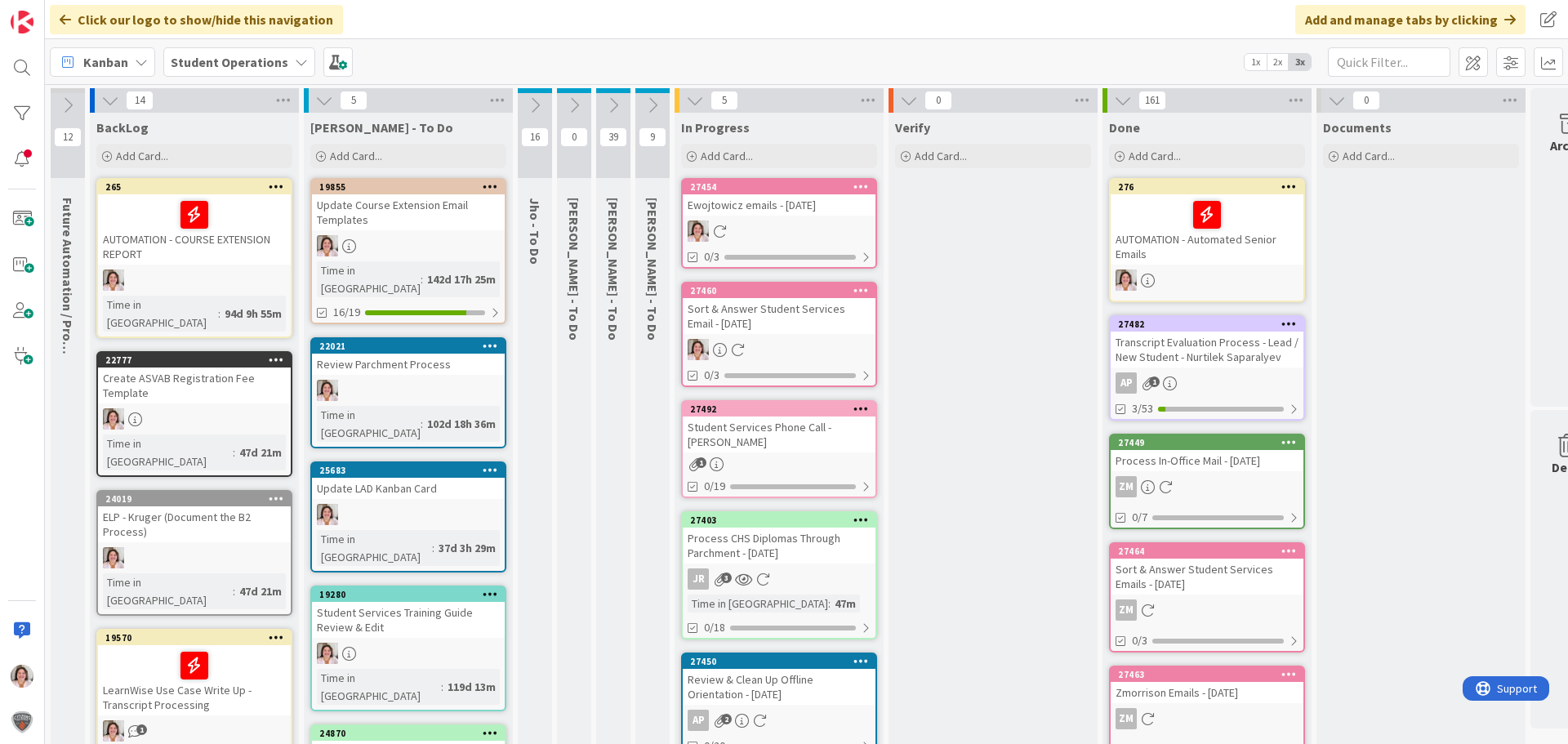
click at [326, 101] on icon at bounding box center [325, 101] width 18 height 18
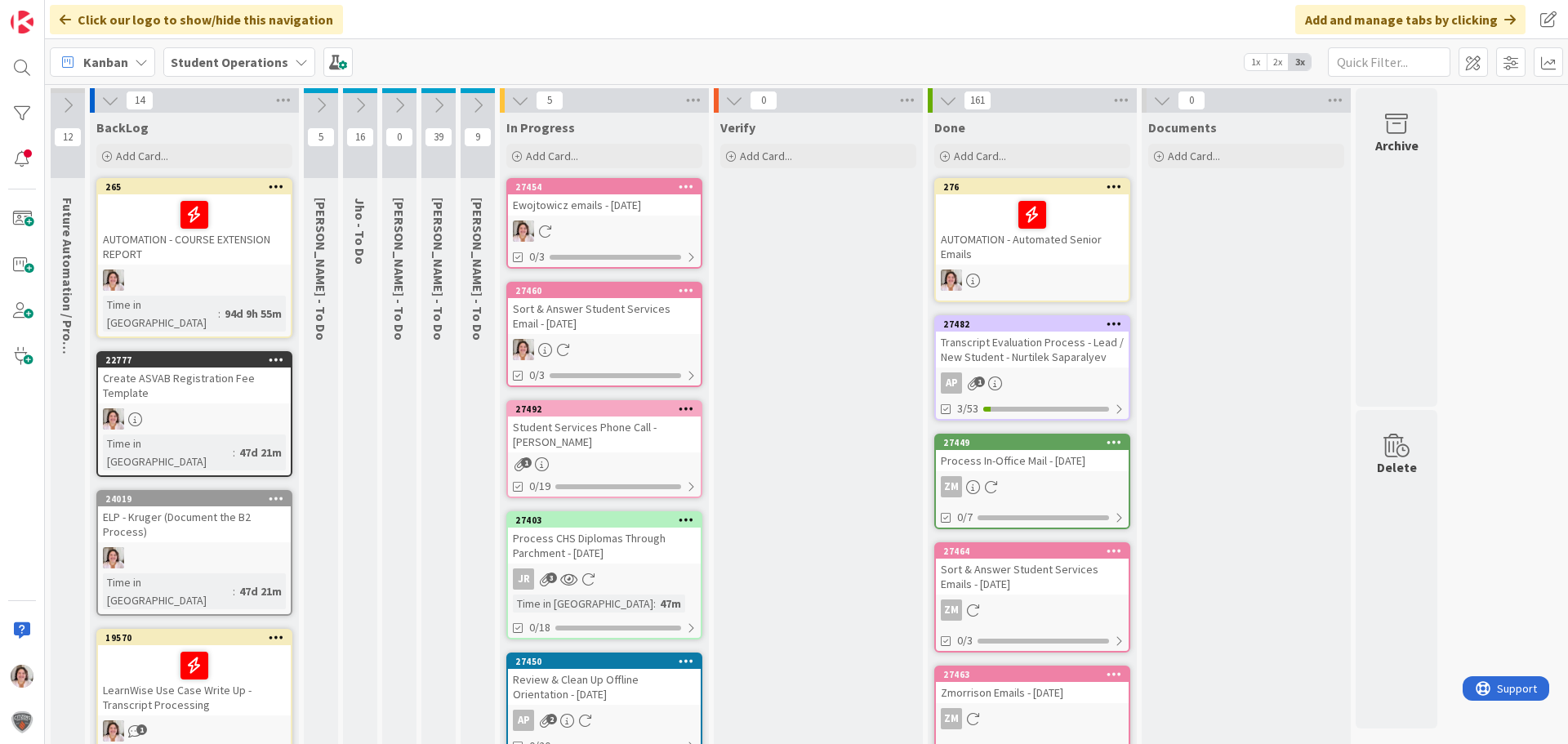
click at [111, 98] on icon at bounding box center [110, 101] width 18 height 18
